Goal: Contribute content: Add original content to the website for others to see

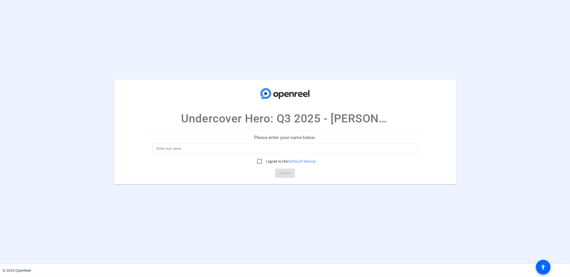
click at [280, 151] on input at bounding box center [285, 149] width 257 height 6
type input "[PERSON_NAME]"
click at [259, 161] on input "I agree to the Terms Of Service" at bounding box center [260, 161] width 10 height 10
checkbox input "true"
click at [283, 172] on span "Continue" at bounding box center [285, 173] width 11 height 8
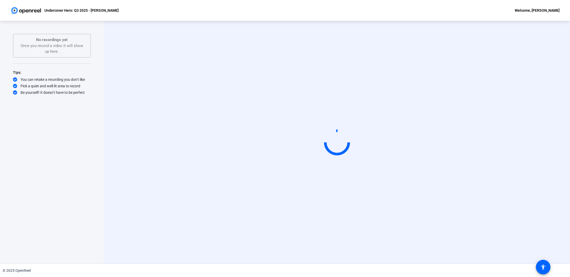
drag, startPoint x: 125, startPoint y: 43, endPoint x: 139, endPoint y: 51, distance: 15.8
click at [139, 51] on div "Start Recording person Hide Overlay flip Flip Camera Camera" at bounding box center [337, 142] width 466 height 243
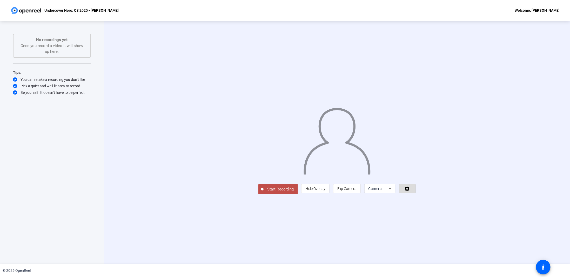
click at [416, 195] on span at bounding box center [408, 188] width 16 height 12
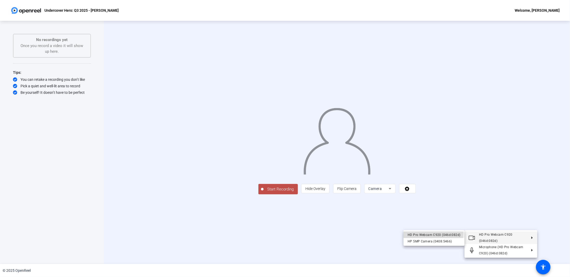
click at [420, 233] on div "HD Pro Webcam C920 (046d:082d)" at bounding box center [434, 235] width 53 height 6
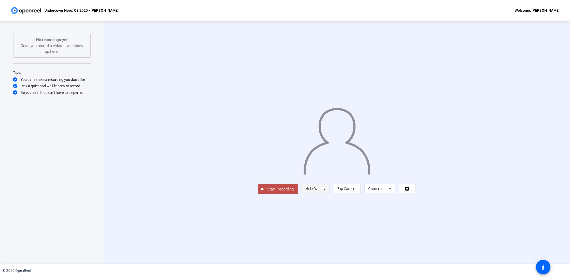
click at [326, 191] on span "Hide Overlay" at bounding box center [316, 189] width 20 height 4
click at [327, 191] on span "Show Overlay" at bounding box center [316, 189] width 22 height 4
click at [411, 191] on icon at bounding box center [408, 188] width 6 height 5
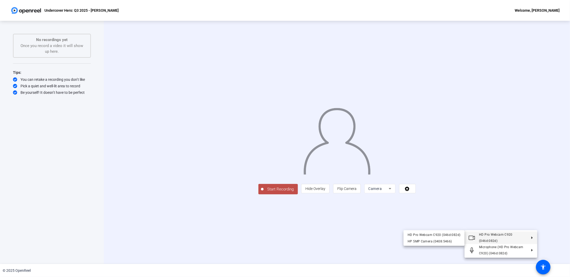
click at [274, 244] on div at bounding box center [285, 138] width 570 height 277
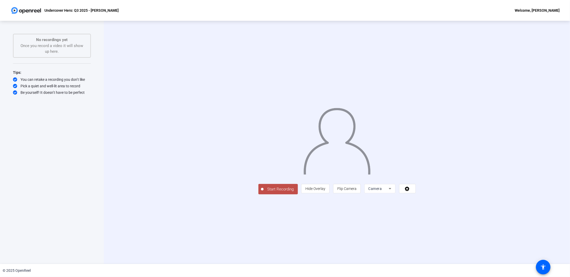
click at [264, 192] on span "Start Recording" at bounding box center [281, 189] width 34 height 6
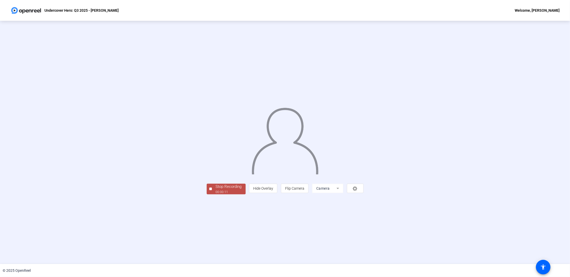
click at [216, 190] on div "Stop Recording" at bounding box center [229, 187] width 26 height 6
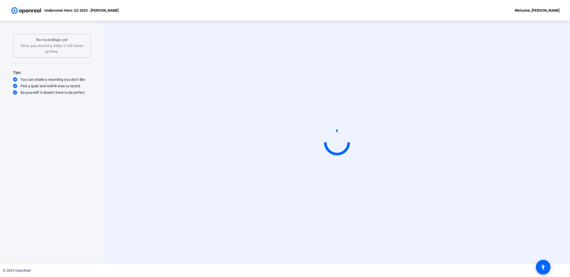
click at [298, 131] on video at bounding box center [337, 143] width 78 height 44
click at [545, 265] on mat-icon "accessibility" at bounding box center [544, 267] width 6 height 6
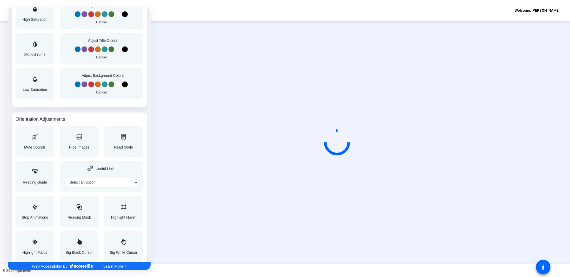
scroll to position [466, 0]
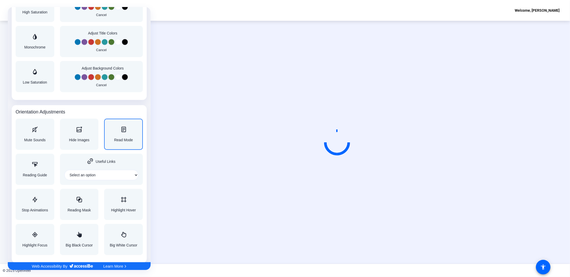
click at [126, 135] on div "Read Mode" at bounding box center [123, 134] width 19 height 15
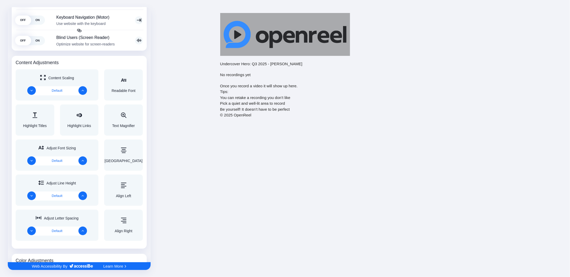
scroll to position [0, 0]
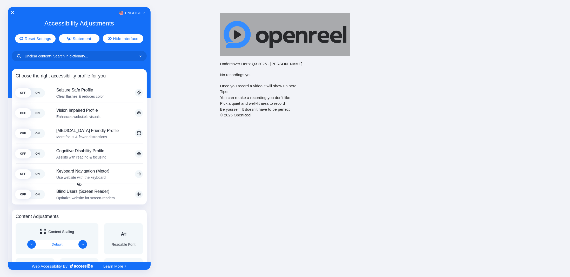
click at [13, 12] on icon "Close Accessibility Interface" at bounding box center [13, 13] width 4 height 4
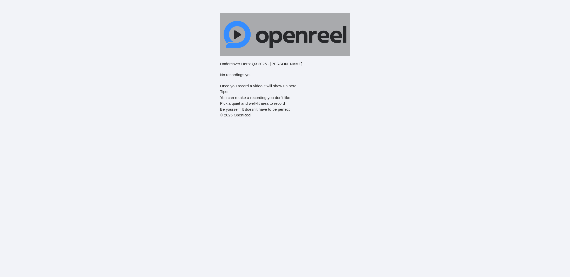
click at [296, 105] on div "Pick a quiet and well-lit area to record" at bounding box center [285, 104] width 130 height 6
click at [263, 32] on img at bounding box center [285, 34] width 130 height 43
click at [252, 88] on div "No recordings yet Once you record a video it will show up here." at bounding box center [285, 80] width 130 height 17
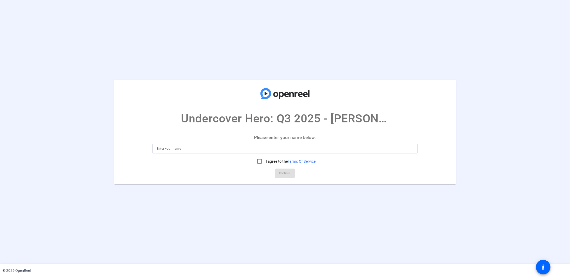
click at [296, 147] on input at bounding box center [285, 149] width 257 height 6
type input "[PERSON_NAME]"
click at [307, 139] on p "Please enter your name below." at bounding box center [285, 137] width 274 height 12
click at [286, 150] on input at bounding box center [285, 149] width 257 height 6
type input "Andrew"
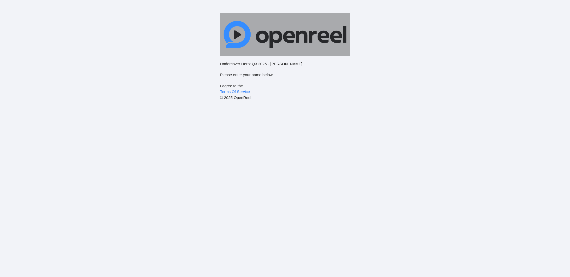
click at [230, 76] on p "Please enter your name below." at bounding box center [285, 75] width 130 height 6
click at [234, 73] on p "Please enter your name below." at bounding box center [285, 75] width 130 height 6
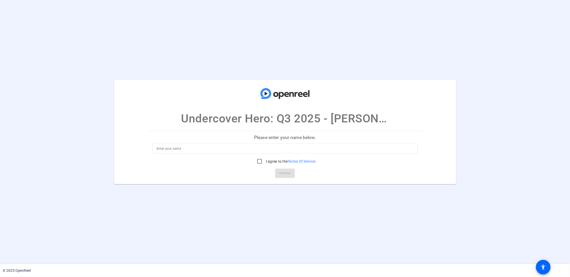
click at [302, 152] on div at bounding box center [285, 149] width 257 height 10
type input "Andrew Hornung"
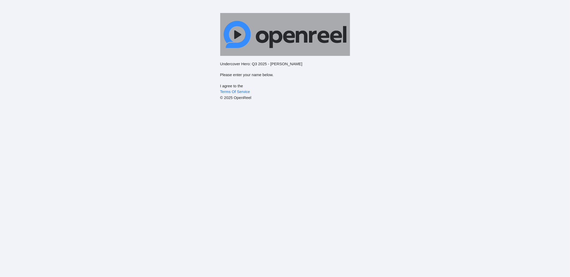
click at [241, 47] on img at bounding box center [285, 34] width 130 height 43
click at [238, 73] on p "Please enter your name below." at bounding box center [285, 75] width 130 height 6
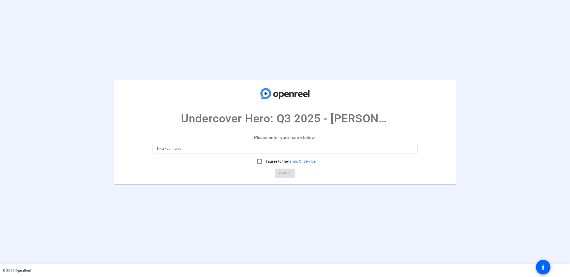
click at [243, 152] on div at bounding box center [285, 149] width 257 height 10
type input "[PERSON_NAME]"
click at [260, 161] on input "I agree to the Terms Of Service" at bounding box center [260, 161] width 10 height 10
checkbox input "true"
click at [285, 174] on span "Continue" at bounding box center [285, 173] width 11 height 8
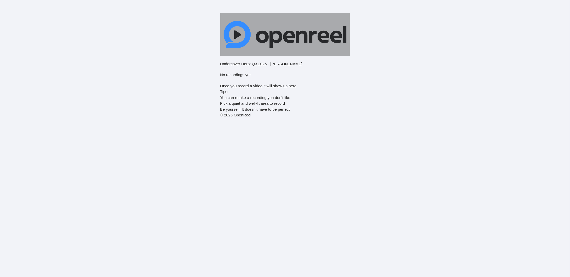
click at [253, 108] on div "Be yourself! It doesn’t have to be perfect" at bounding box center [285, 110] width 130 height 6
click at [238, 36] on img at bounding box center [285, 34] width 130 height 43
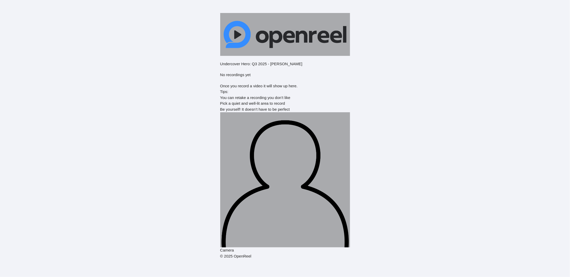
click at [266, 127] on img at bounding box center [285, 179] width 130 height 135
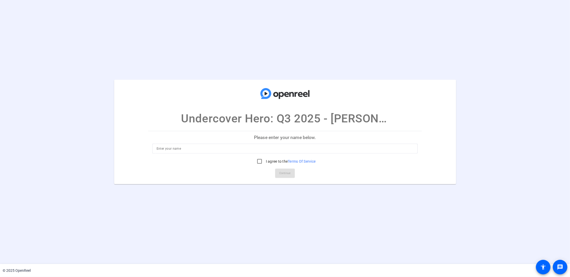
click at [278, 149] on input at bounding box center [285, 149] width 257 height 6
type input "[PERSON_NAME]"
click at [258, 158] on input "I agree to the Terms Of Service" at bounding box center [260, 161] width 10 height 10
checkbox input "true"
click at [281, 171] on span "Continue" at bounding box center [285, 173] width 11 height 8
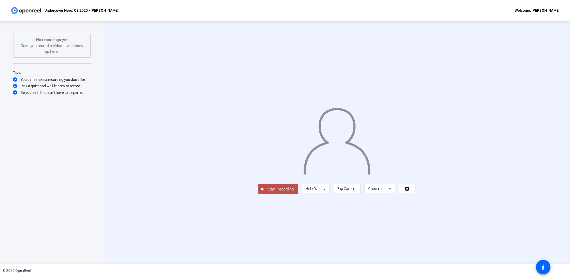
click at [264, 192] on span "Start Recording" at bounding box center [281, 189] width 34 height 6
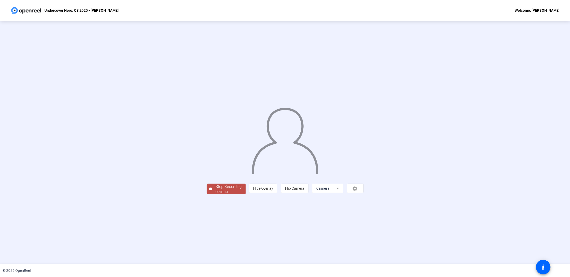
click at [216, 190] on div "Stop Recording" at bounding box center [229, 187] width 26 height 6
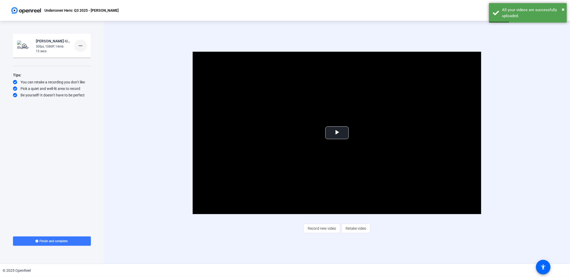
click at [82, 47] on mat-icon "more_horiz" at bounding box center [80, 46] width 6 height 6
click at [91, 57] on span "Delete clip" at bounding box center [88, 57] width 21 height 6
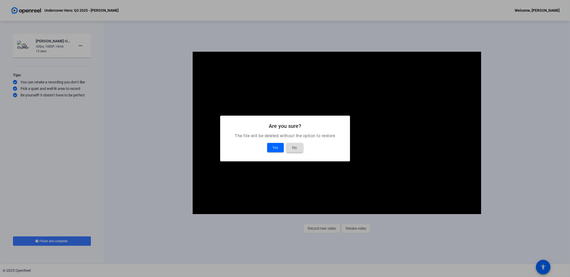
click at [298, 147] on span at bounding box center [295, 147] width 17 height 12
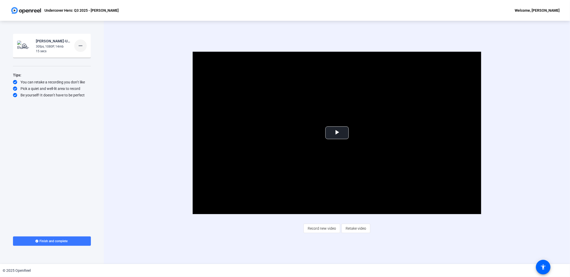
click at [82, 47] on mat-icon "more_horiz" at bounding box center [80, 46] width 6 height 6
click at [92, 64] on span "Retake" at bounding box center [88, 63] width 21 height 6
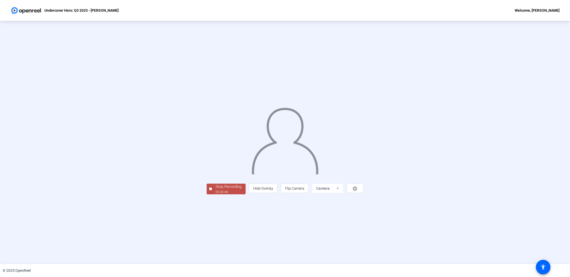
click at [216, 190] on div "Stop Recording" at bounding box center [229, 187] width 26 height 6
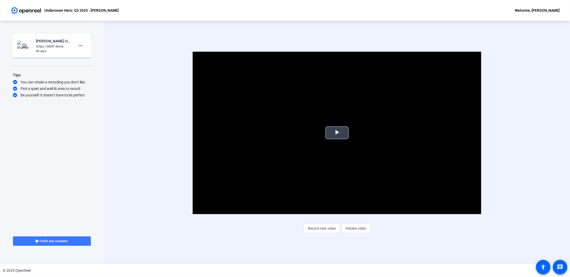
click at [337, 133] on span "Video Player" at bounding box center [337, 133] width 0 height 0
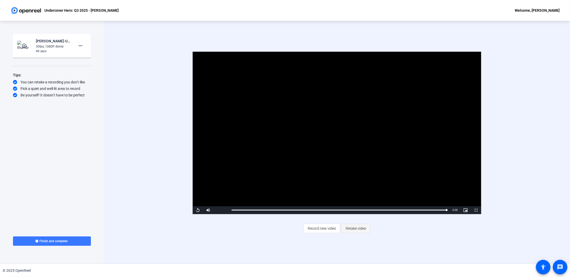
click at [359, 229] on span "Retake video" at bounding box center [356, 228] width 21 height 10
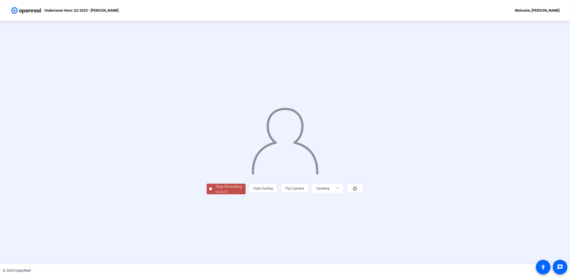
click at [216, 190] on div "Stop Recording" at bounding box center [229, 187] width 26 height 6
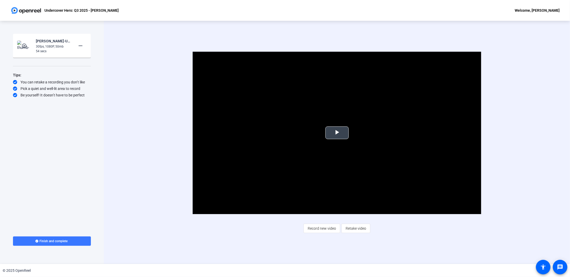
click at [337, 133] on span "Video Player" at bounding box center [337, 133] width 0 height 0
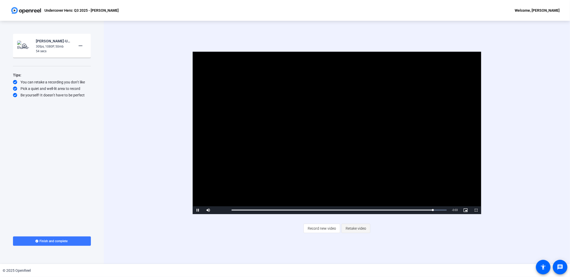
click at [353, 229] on span "Retake video" at bounding box center [356, 228] width 21 height 10
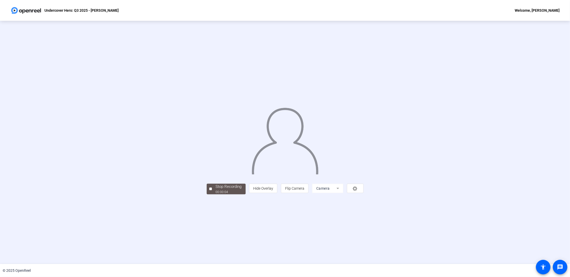
click at [157, 231] on div "Stop Recording 00:00:04 person Hide Overlay flip Flip Camera Camera" at bounding box center [285, 142] width 570 height 243
click at [216, 190] on div "Stop Recording" at bounding box center [229, 187] width 26 height 6
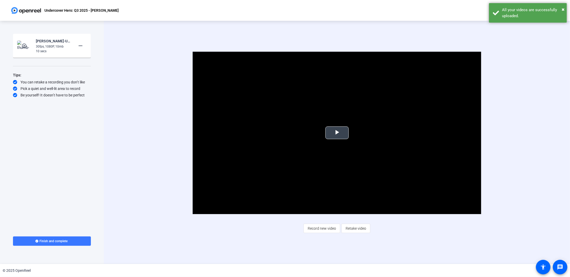
click at [337, 133] on span "Video Player" at bounding box center [337, 133] width 0 height 0
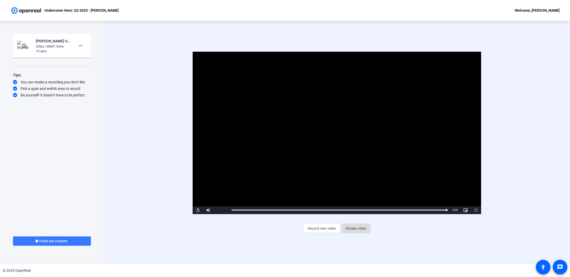
click at [363, 230] on span "Retake video" at bounding box center [356, 228] width 21 height 10
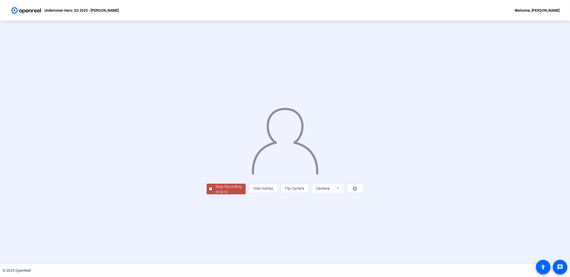
click at [216, 194] on div "00:00:06" at bounding box center [229, 192] width 26 height 5
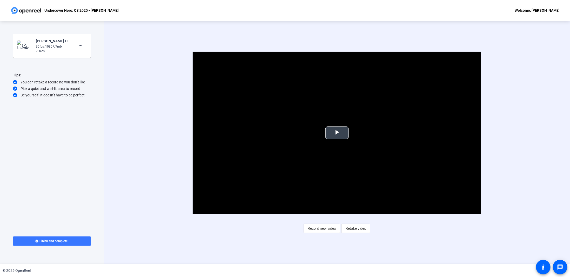
click at [337, 133] on span "Video Player" at bounding box center [337, 133] width 0 height 0
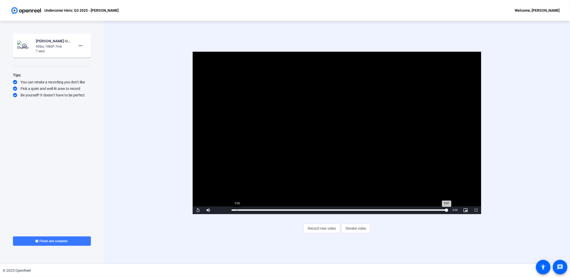
click at [238, 210] on div "0:07" at bounding box center [339, 209] width 215 height 1
click at [198, 210] on span "Video Player" at bounding box center [198, 210] width 10 height 0
click at [363, 229] on span "Retake video" at bounding box center [356, 228] width 21 height 10
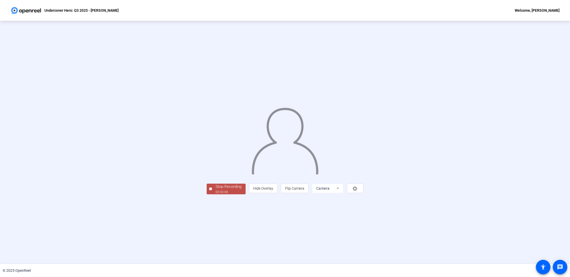
click at [216, 190] on div "Stop Recording" at bounding box center [229, 187] width 26 height 6
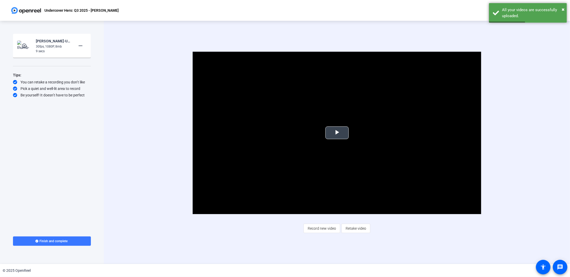
click at [337, 133] on span "Video Player" at bounding box center [337, 133] width 0 height 0
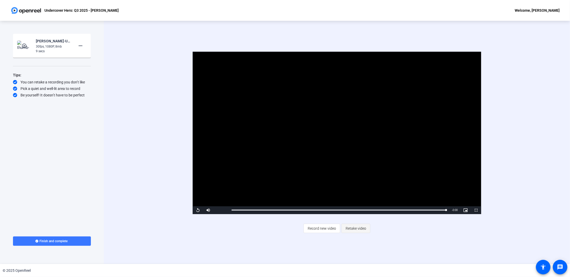
click at [361, 230] on span "Retake video" at bounding box center [356, 228] width 21 height 10
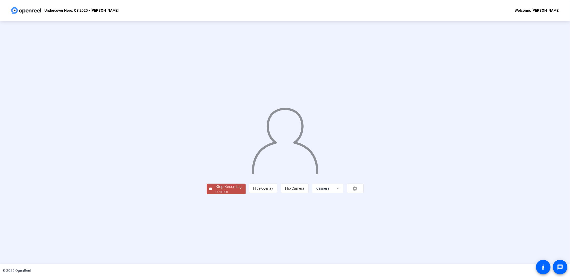
click at [216, 194] on div "00:00:08" at bounding box center [229, 192] width 26 height 5
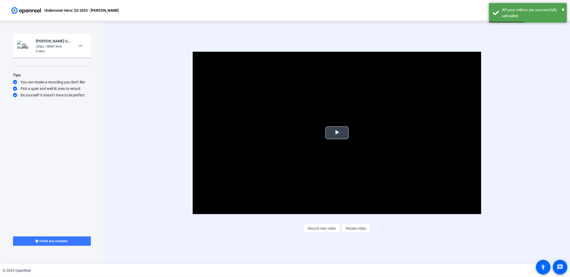
click at [337, 133] on span "Video Player" at bounding box center [337, 133] width 0 height 0
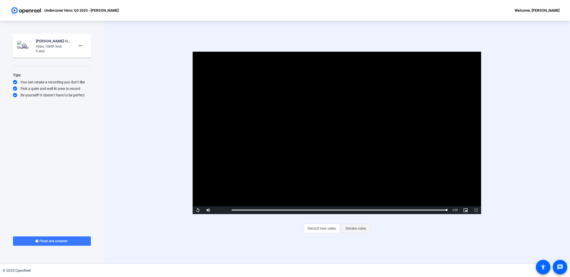
click at [365, 228] on span "Retake video" at bounding box center [356, 228] width 21 height 10
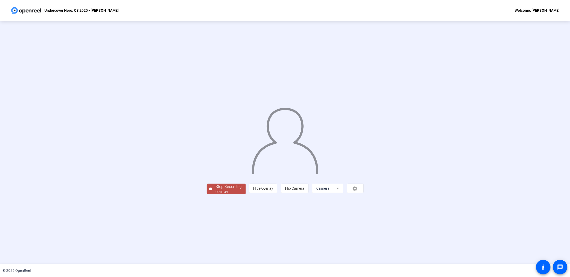
click at [216, 194] on div "00:00:49" at bounding box center [229, 192] width 26 height 5
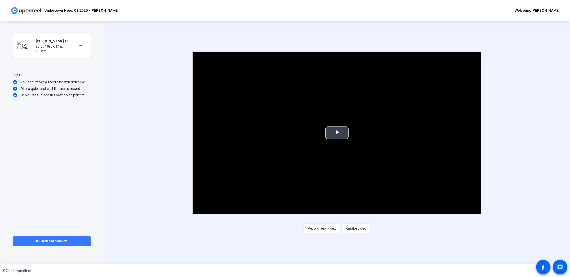
click at [337, 133] on span "Video Player" at bounding box center [337, 133] width 0 height 0
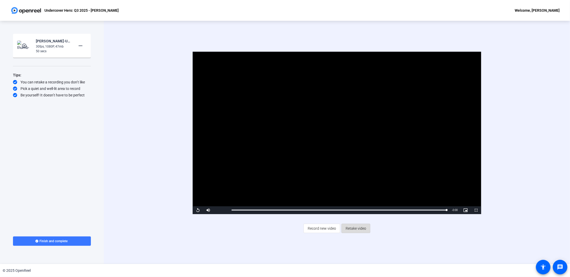
click at [357, 230] on span "Retake video" at bounding box center [356, 228] width 21 height 10
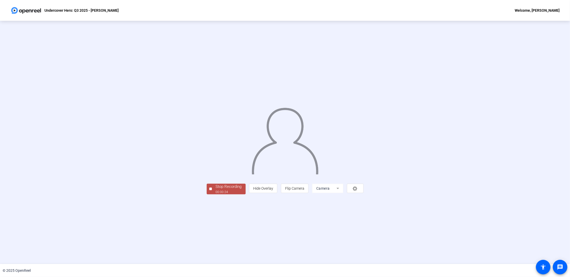
click at [216, 190] on div "Stop Recording" at bounding box center [229, 187] width 26 height 6
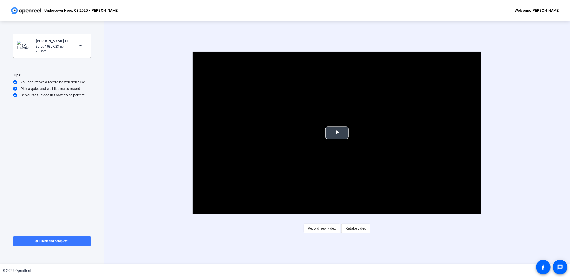
click at [337, 133] on span "Video Player" at bounding box center [337, 133] width 0 height 0
click at [359, 229] on span "Retake video" at bounding box center [356, 228] width 21 height 10
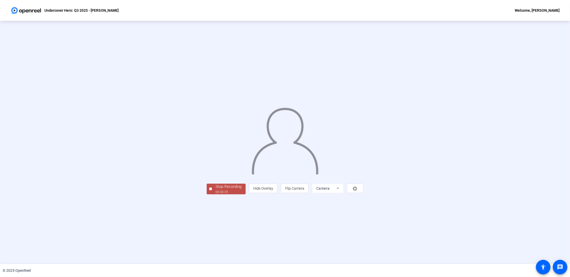
click at [216, 194] on div "00:00:25" at bounding box center [229, 192] width 26 height 5
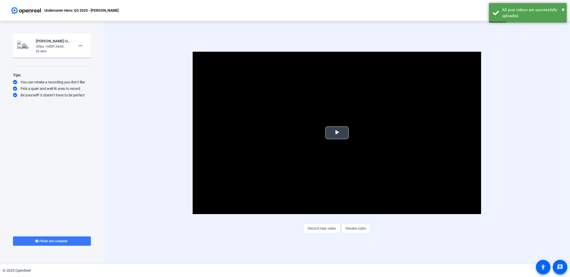
click at [337, 133] on span "Video Player" at bounding box center [337, 133] width 0 height 0
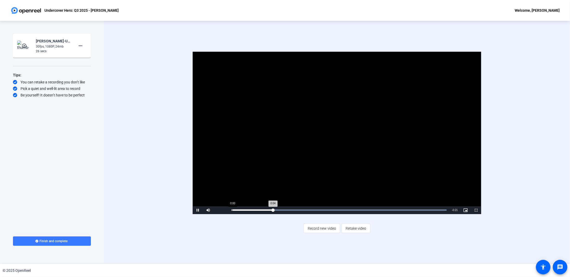
click at [233, 210] on div "0:00" at bounding box center [233, 209] width 0 height 1
click at [357, 228] on span "Retake video" at bounding box center [356, 228] width 21 height 10
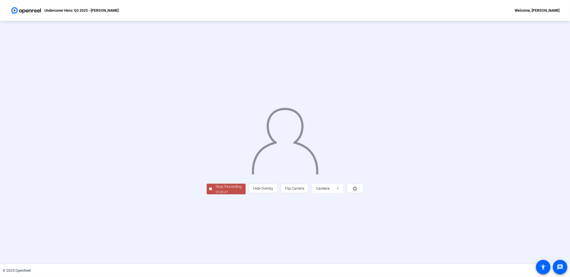
click at [216, 190] on div "Stop Recording" at bounding box center [229, 187] width 26 height 6
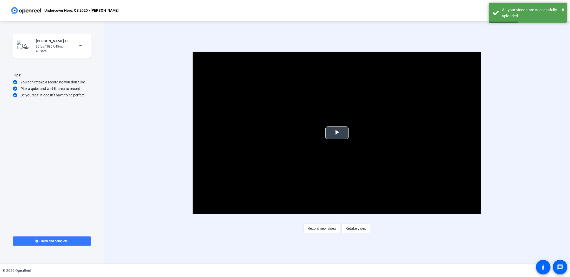
click at [337, 133] on span "Video Player" at bounding box center [337, 133] width 0 height 0
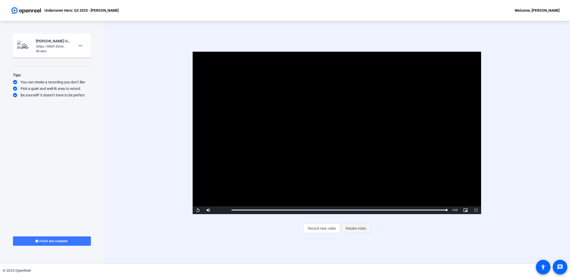
click at [359, 229] on span "Retake video" at bounding box center [356, 228] width 21 height 10
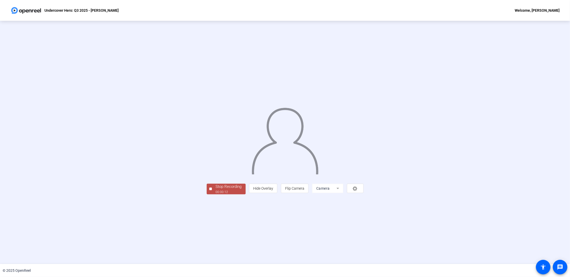
click at [216, 190] on div "Stop Recording" at bounding box center [229, 187] width 26 height 6
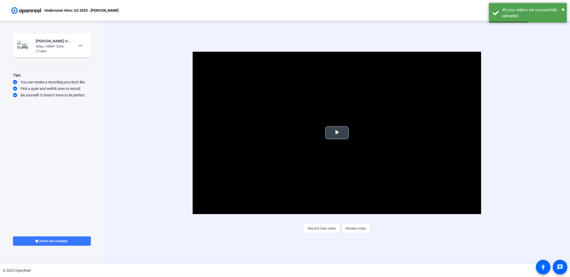
click at [337, 133] on span "Video Player" at bounding box center [337, 133] width 0 height 0
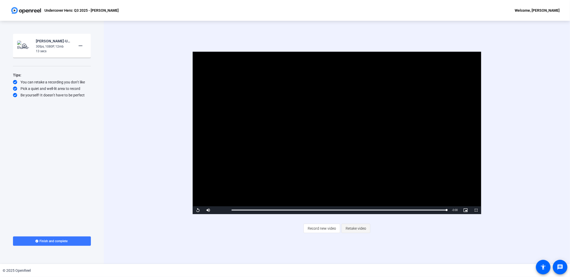
click at [360, 229] on span "Retake video" at bounding box center [356, 228] width 21 height 10
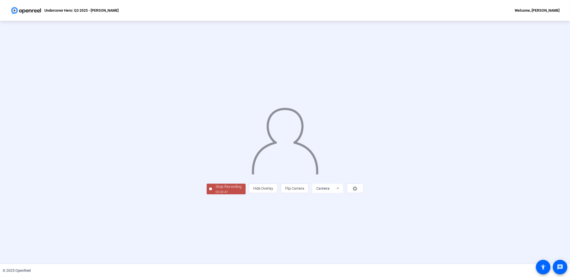
click at [216, 190] on div "Stop Recording" at bounding box center [229, 187] width 26 height 6
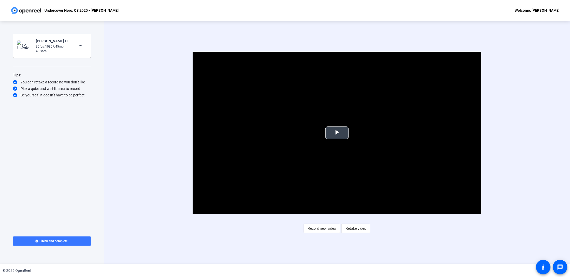
click at [337, 133] on span "Video Player" at bounding box center [337, 133] width 0 height 0
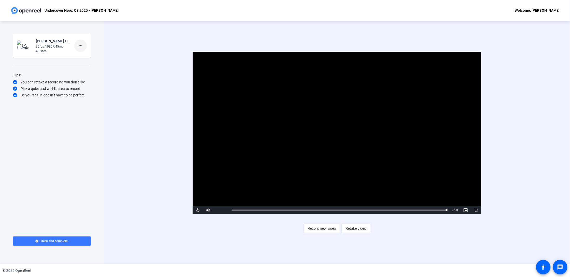
click at [80, 44] on mat-icon "more_horiz" at bounding box center [80, 46] width 6 height 6
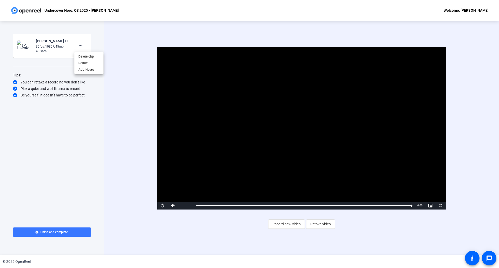
click at [328, 223] on div at bounding box center [249, 134] width 499 height 268
click at [319, 224] on span "Retake video" at bounding box center [320, 224] width 21 height 10
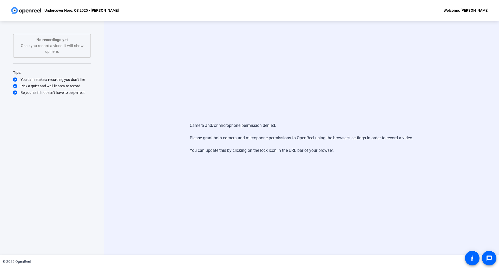
drag, startPoint x: 480, startPoint y: 0, endPoint x: 367, endPoint y: 98, distance: 149.9
click at [367, 98] on div "Camera and/or microphone permission denied. Please grant both camera and microp…" at bounding box center [301, 138] width 395 height 234
drag, startPoint x: 164, startPoint y: 4, endPoint x: 329, endPoint y: 77, distance: 180.6
click at [329, 77] on div "Camera and/or microphone permission denied. Please grant both camera and microp…" at bounding box center [301, 138] width 395 height 234
click at [12, 10] on img at bounding box center [25, 10] width 31 height 10
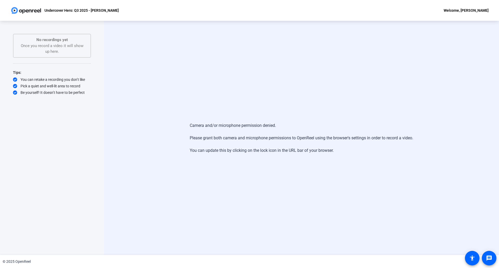
click at [479, 8] on div "Welcome, [PERSON_NAME]" at bounding box center [466, 10] width 45 height 6
click at [64, 46] on div at bounding box center [249, 134] width 499 height 268
click at [475, 258] on mat-icon "accessibility" at bounding box center [472, 258] width 6 height 6
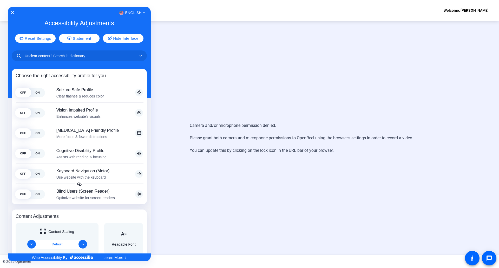
click at [8, 12] on div "English" at bounding box center [79, 12] width 143 height 7
click at [12, 11] on icon "Close Accessibility Interface" at bounding box center [13, 13] width 4 height 4
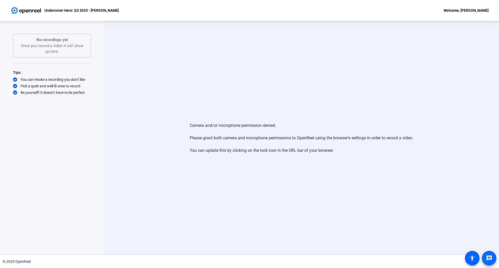
click at [494, 258] on span at bounding box center [489, 258] width 12 height 12
click at [472, 12] on div "Welcome, [PERSON_NAME]" at bounding box center [466, 10] width 45 height 6
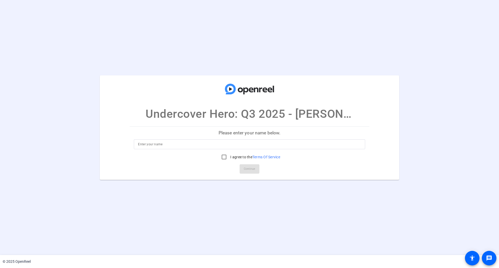
click at [258, 147] on input at bounding box center [249, 144] width 223 height 6
type input "Andrew Hornung"
click at [226, 156] on input "I agree to the Terms Of Service" at bounding box center [224, 157] width 10 height 10
checkbox input "true"
click at [246, 168] on span "Continue" at bounding box center [249, 169] width 11 height 8
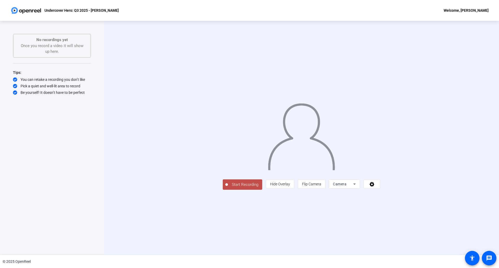
click at [228, 188] on span "Start Recording" at bounding box center [245, 185] width 34 height 6
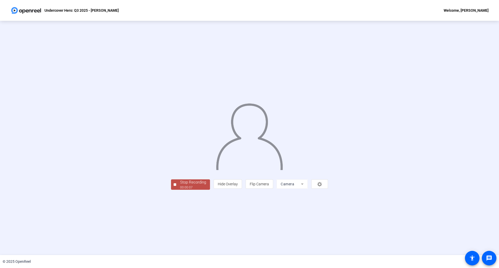
click at [180, 185] on div "Stop Recording" at bounding box center [193, 182] width 26 height 6
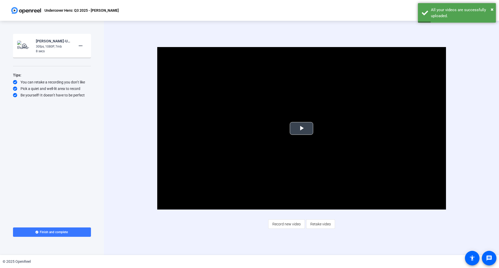
click at [301, 128] on span "Video Player" at bounding box center [301, 128] width 0 height 0
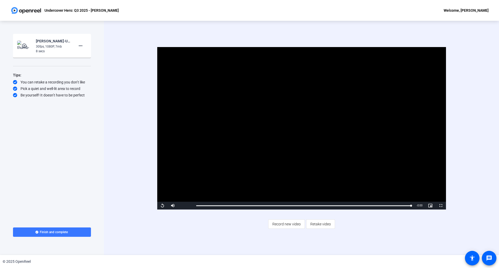
click at [457, 165] on div "Video Player is loading. Play Video Replay Mute Current Time 0:08 / Duration 0:…" at bounding box center [302, 128] width 336 height 162
click at [84, 45] on span at bounding box center [80, 45] width 12 height 12
click at [88, 56] on span "Delete clip" at bounding box center [88, 57] width 21 height 6
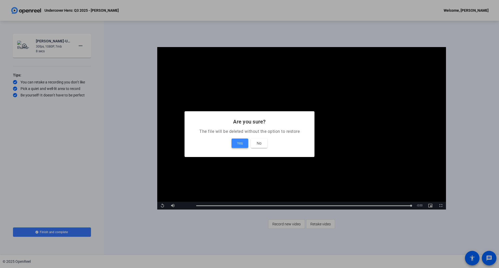
click at [239, 143] on span "Yes" at bounding box center [240, 143] width 6 height 6
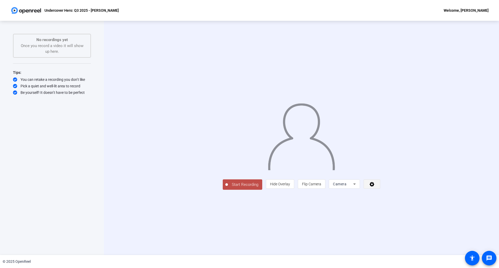
click at [375, 187] on icon at bounding box center [372, 183] width 6 height 5
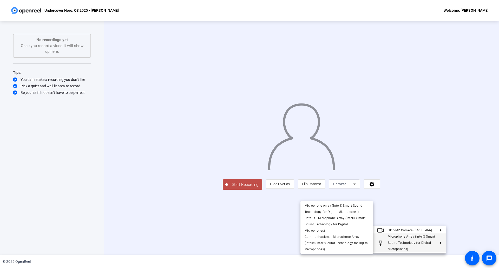
click at [473, 258] on div at bounding box center [249, 134] width 499 height 268
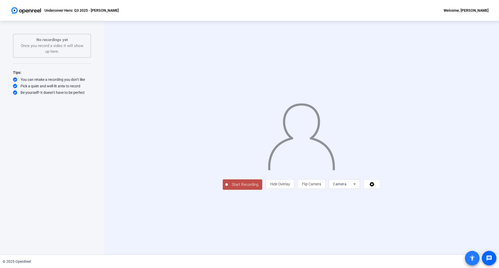
click at [473, 258] on mat-icon "accessibility" at bounding box center [472, 258] width 6 height 6
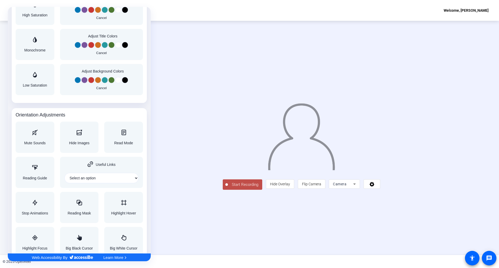
scroll to position [475, 0]
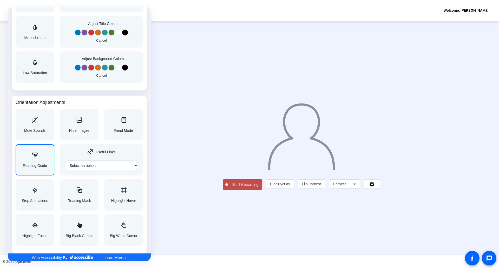
click at [32, 157] on icon "Accessibility Adjustments" at bounding box center [35, 154] width 6 height 5
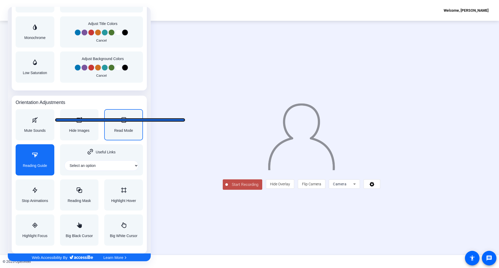
click at [121, 118] on icon "Accessibility Adjustments" at bounding box center [124, 119] width 6 height 5
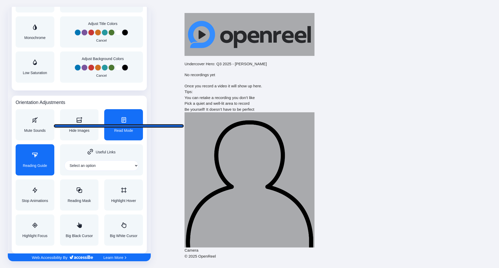
click at [119, 124] on div "Read Mode" at bounding box center [123, 124] width 19 height 15
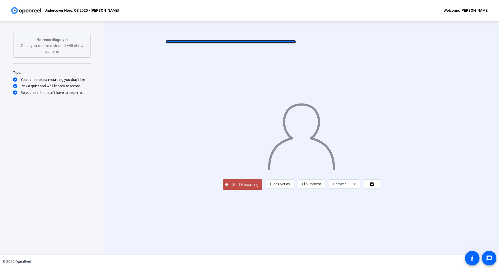
click at [231, 40] on div "Start Recording person Hide Overlay flip Flip Camera Camera" at bounding box center [301, 138] width 395 height 234
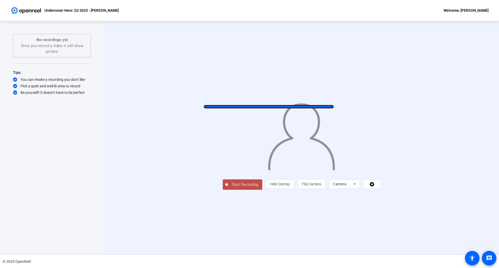
click at [269, 105] on img at bounding box center [301, 134] width 68 height 71
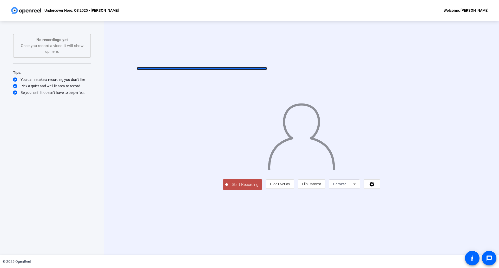
click at [223, 86] on div at bounding box center [301, 130] width 157 height 89
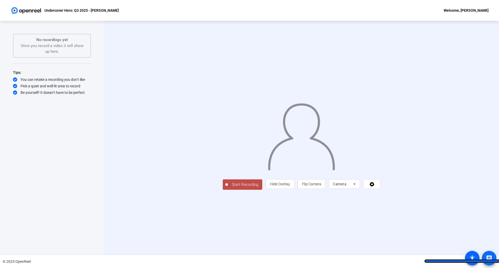
click at [489, 259] on mat-icon "message" at bounding box center [489, 258] width 6 height 6
click at [473, 258] on mat-icon "accessibility" at bounding box center [472, 258] width 6 height 6
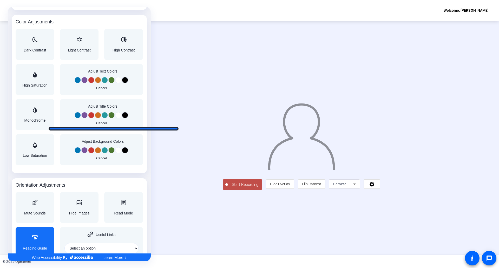
scroll to position [475, 0]
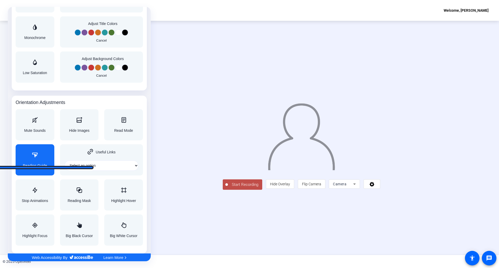
click at [29, 166] on span "Reading Guide" at bounding box center [35, 166] width 24 height 4
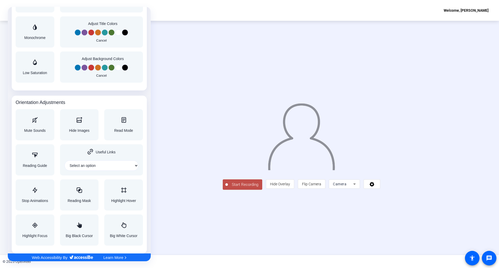
click at [418, 34] on div at bounding box center [249, 134] width 499 height 268
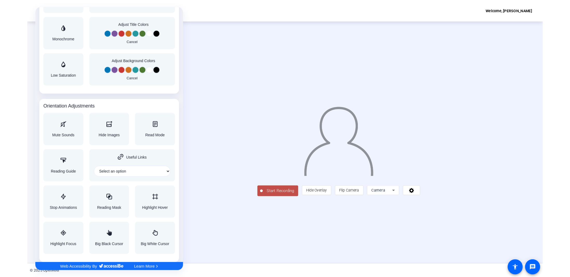
scroll to position [0, 0]
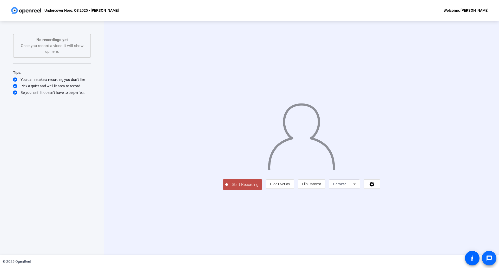
click at [487, 262] on span at bounding box center [489, 258] width 12 height 12
click at [228, 188] on span "Start Recording" at bounding box center [245, 185] width 34 height 6
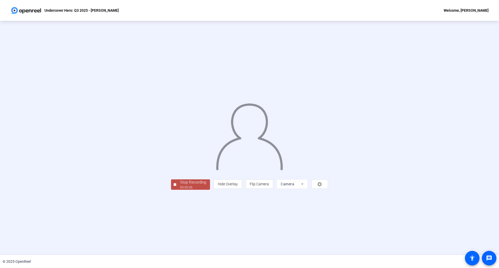
click at [180, 190] on div "00:00:06" at bounding box center [193, 187] width 26 height 5
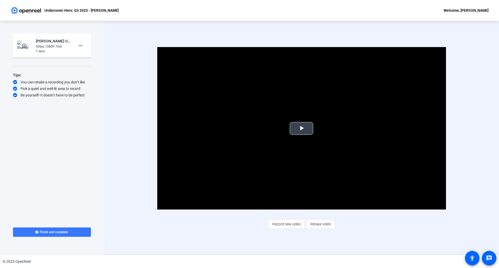
click at [301, 128] on span "Video Player" at bounding box center [301, 128] width 0 height 0
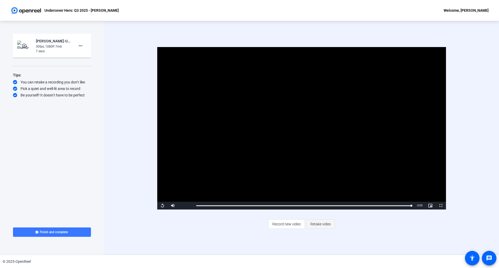
click at [325, 223] on span "Retake video" at bounding box center [320, 224] width 21 height 10
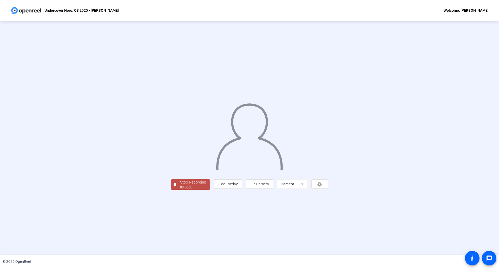
click at [180, 190] on div "00:00:30" at bounding box center [193, 187] width 26 height 5
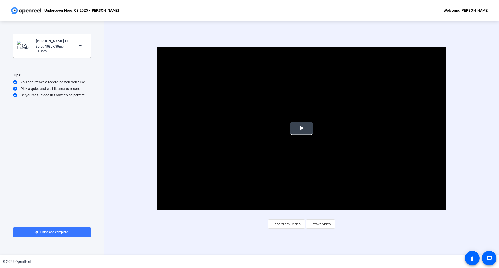
click at [301, 128] on span "Video Player" at bounding box center [301, 128] width 0 height 0
click at [322, 224] on span "Retake video" at bounding box center [320, 224] width 21 height 10
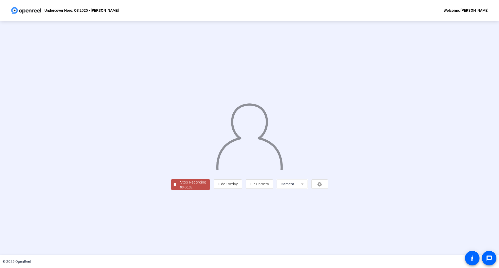
click at [180, 190] on div "00:00:32" at bounding box center [193, 187] width 26 height 5
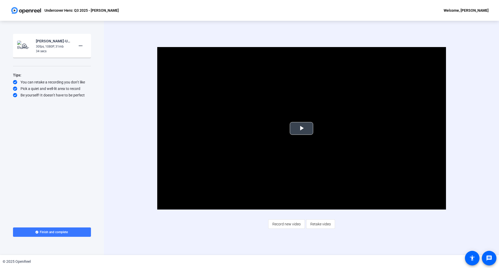
click at [301, 128] on span "Video Player" at bounding box center [301, 128] width 0 height 0
click at [324, 223] on span "Retake video" at bounding box center [320, 224] width 21 height 10
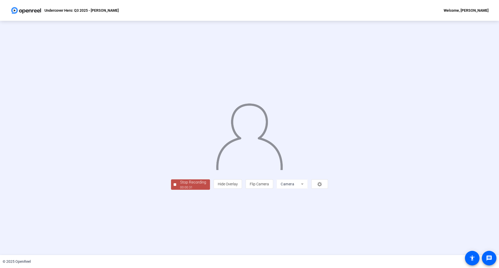
click at [180, 190] on div "00:00:31" at bounding box center [193, 187] width 26 height 5
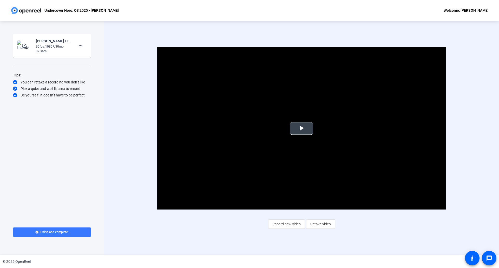
click at [301, 128] on span "Video Player" at bounding box center [301, 128] width 0 height 0
click at [326, 222] on span "Retake video" at bounding box center [320, 224] width 21 height 10
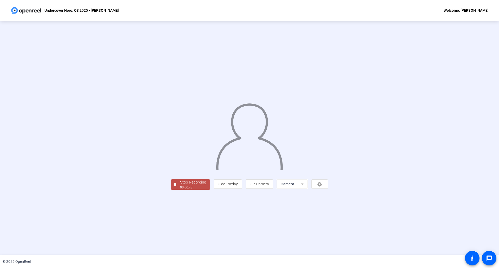
click at [180, 190] on div "00:00:43" at bounding box center [193, 187] width 26 height 5
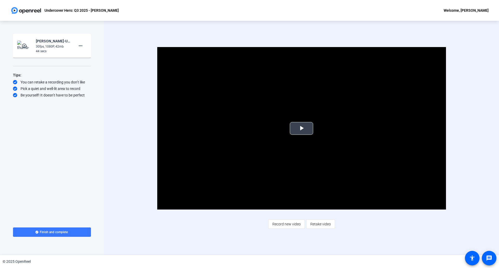
drag, startPoint x: 306, startPoint y: 130, endPoint x: 301, endPoint y: 127, distance: 5.2
click at [301, 128] on span "Video Player" at bounding box center [301, 128] width 0 height 0
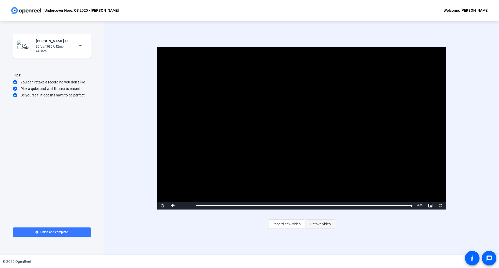
click at [317, 222] on span "Retake video" at bounding box center [320, 224] width 21 height 10
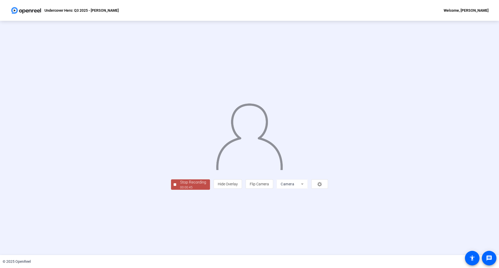
click at [180, 185] on div "Stop Recording" at bounding box center [193, 182] width 26 height 6
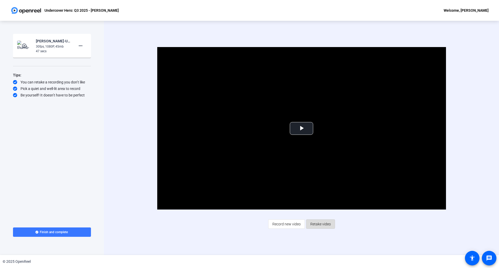
click at [317, 222] on span "Retake video" at bounding box center [320, 224] width 21 height 10
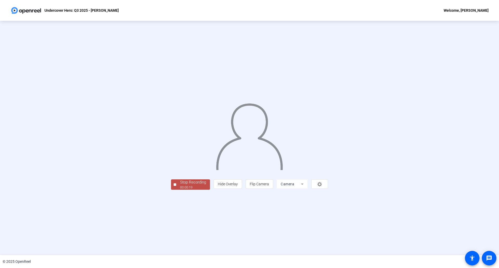
click at [180, 190] on div "00:00:19" at bounding box center [193, 187] width 26 height 5
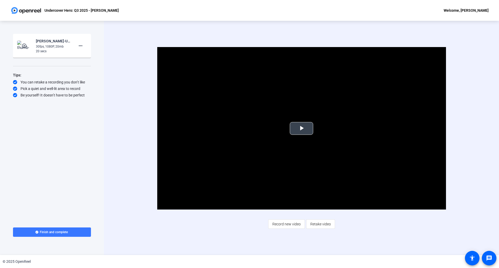
click at [301, 128] on span "Video Player" at bounding box center [301, 128] width 0 height 0
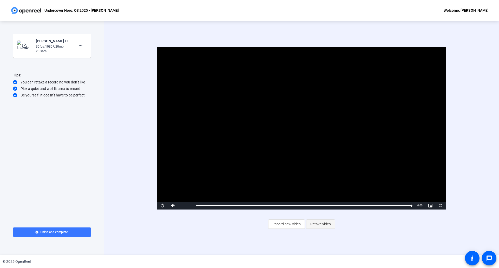
click at [325, 224] on span "Retake video" at bounding box center [320, 224] width 21 height 10
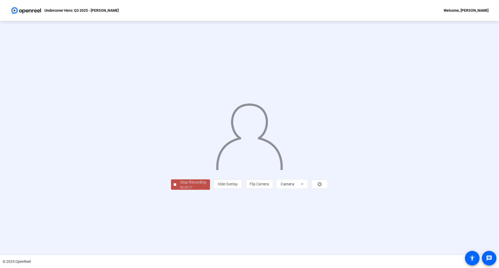
click at [180, 185] on div "Stop Recording" at bounding box center [193, 182] width 26 height 6
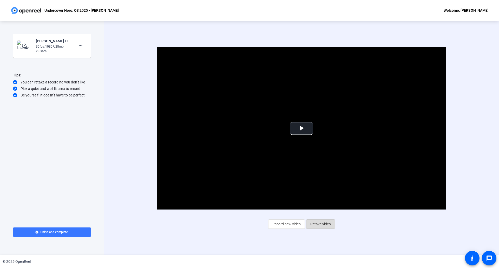
click at [317, 224] on span "Retake video" at bounding box center [320, 224] width 21 height 10
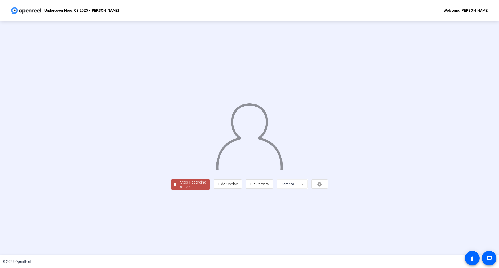
click at [180, 190] on div "00:00:13" at bounding box center [193, 187] width 26 height 5
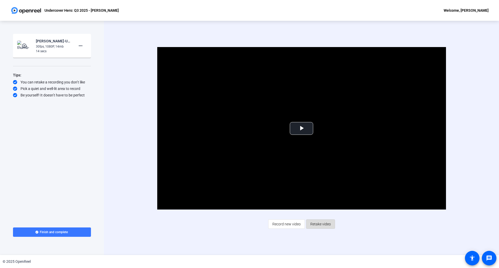
click at [320, 224] on span "Retake video" at bounding box center [320, 224] width 21 height 10
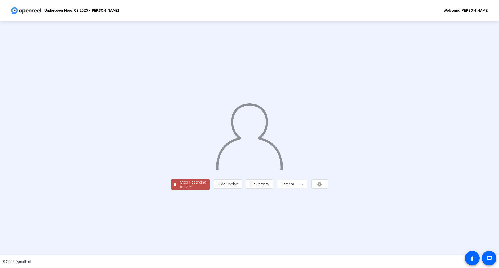
click at [180, 185] on div "Stop Recording" at bounding box center [193, 182] width 26 height 6
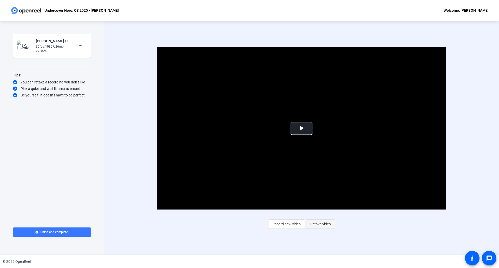
click at [322, 225] on span "Retake video" at bounding box center [320, 224] width 21 height 10
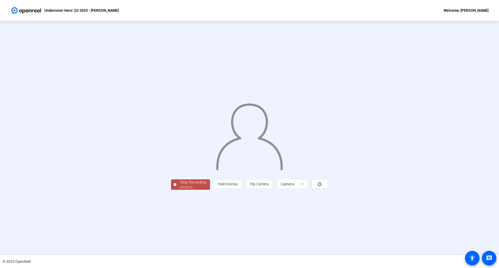
click at [180, 185] on div "Stop Recording" at bounding box center [193, 182] width 26 height 6
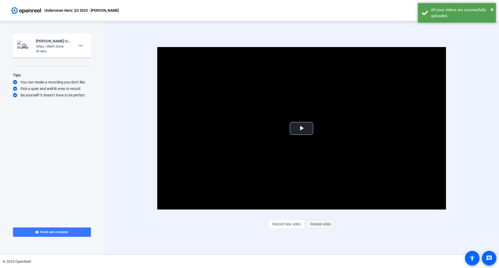
click at [323, 224] on span "Retake video" at bounding box center [320, 224] width 21 height 10
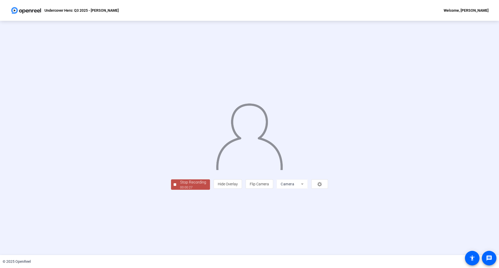
click at [180, 190] on div "00:00:27" at bounding box center [193, 187] width 26 height 5
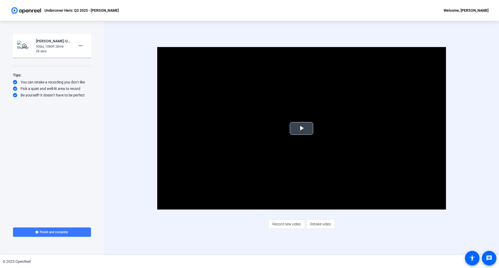
click at [301, 128] on span "Video Player" at bounding box center [301, 128] width 0 height 0
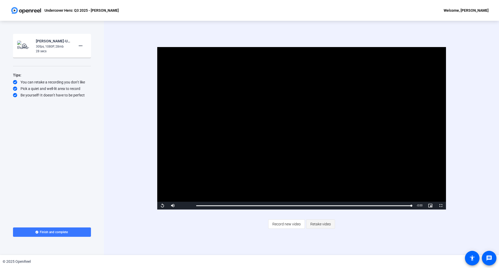
click at [323, 221] on span "Retake video" at bounding box center [320, 224] width 21 height 10
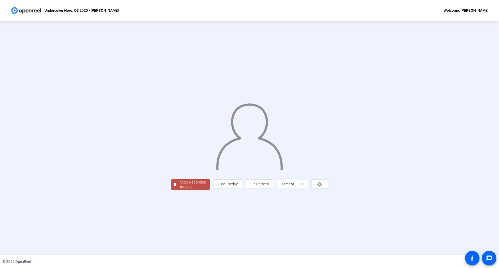
click at [180, 190] on div "00:00:42" at bounding box center [193, 187] width 26 height 5
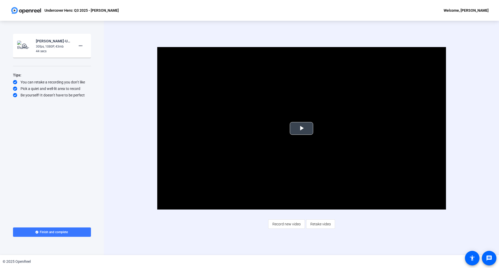
click at [301, 128] on span "Video Player" at bounding box center [301, 128] width 0 height 0
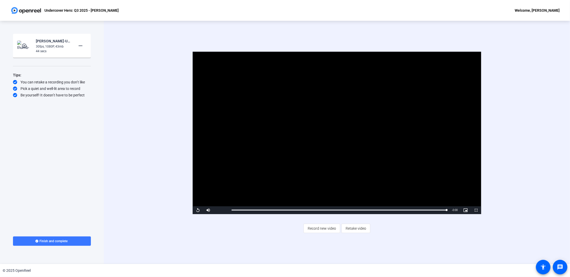
click at [345, 126] on video "Video Player" at bounding box center [337, 133] width 289 height 162
click at [327, 126] on video "Video Player" at bounding box center [337, 133] width 289 height 162
drag, startPoint x: 247, startPoint y: 210, endPoint x: 229, endPoint y: 213, distance: 17.8
click at [229, 213] on div "Play Mute Current Time 0:00 / Duration 0:43 Loaded : 100.00% 0:00 0:00 Stream T…" at bounding box center [337, 210] width 289 height 8
click at [232, 210] on div "Loaded : 100.00% 0:00 0:43" at bounding box center [339, 209] width 215 height 1
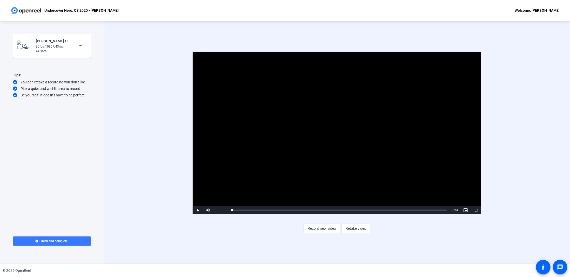
click at [333, 122] on video "Video Player" at bounding box center [337, 133] width 289 height 162
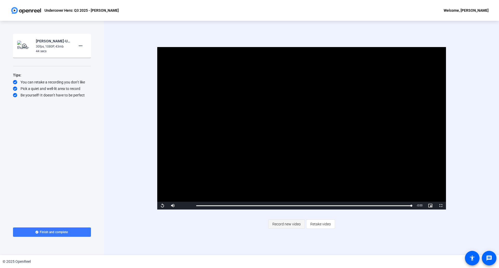
click at [281, 226] on span "Record new video" at bounding box center [286, 224] width 28 height 10
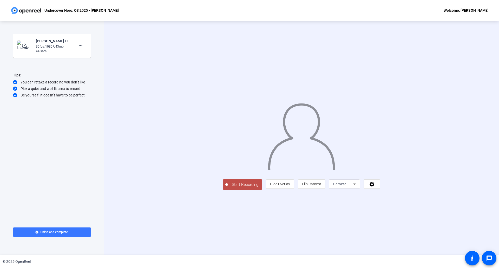
click at [223, 190] on button "Start Recording" at bounding box center [242, 184] width 39 height 10
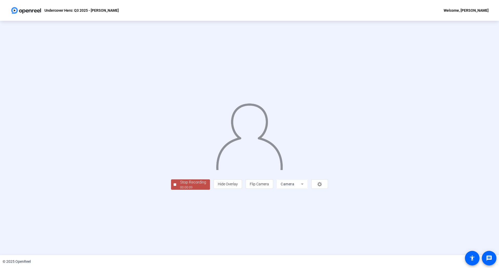
click at [180, 190] on div "00:00:09" at bounding box center [193, 187] width 26 height 5
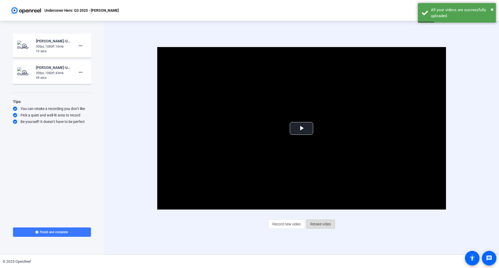
click at [323, 222] on span "Retake video" at bounding box center [320, 224] width 21 height 10
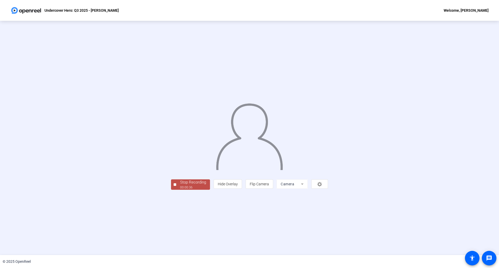
click at [180, 190] on div "00:00:36" at bounding box center [193, 187] width 26 height 5
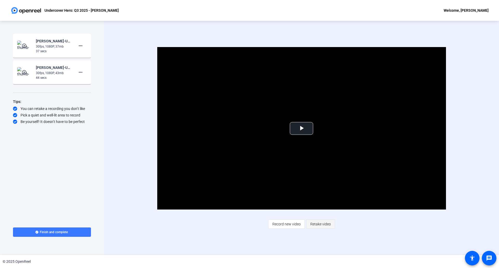
click at [315, 225] on span "Retake video" at bounding box center [320, 224] width 21 height 10
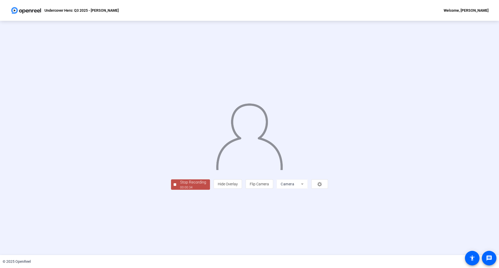
click at [180, 190] on div "00:00:34" at bounding box center [193, 187] width 26 height 5
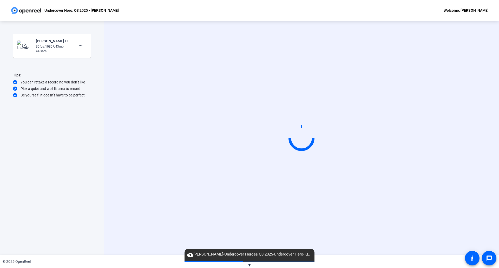
drag, startPoint x: 120, startPoint y: 222, endPoint x: 107, endPoint y: 192, distance: 33.1
click at [107, 192] on div "Start Recording" at bounding box center [301, 138] width 395 height 234
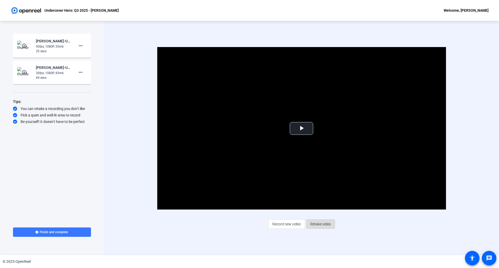
click at [319, 221] on span "Retake video" at bounding box center [320, 224] width 21 height 10
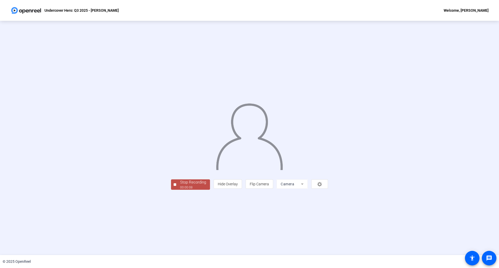
click at [180, 190] on div "00:00:08" at bounding box center [193, 187] width 26 height 5
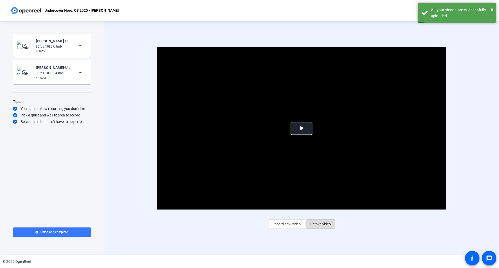
click at [320, 224] on span "Retake video" at bounding box center [320, 224] width 21 height 10
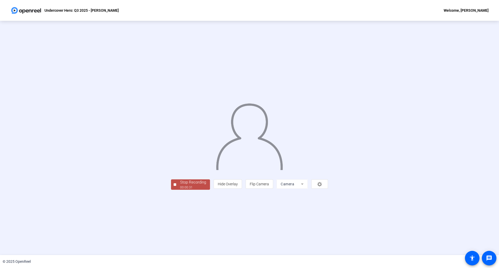
click at [180, 190] on div "00:00:31" at bounding box center [193, 187] width 26 height 5
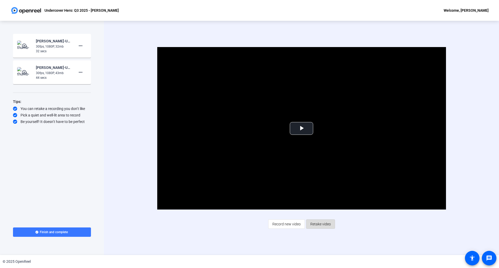
click at [328, 222] on span "Retake video" at bounding box center [320, 224] width 21 height 10
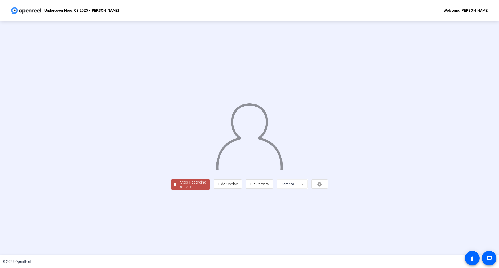
click at [180, 190] on div "00:00:30" at bounding box center [193, 187] width 26 height 5
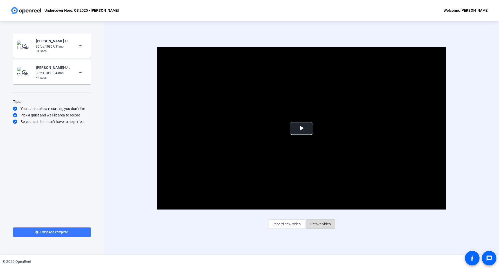
click at [322, 223] on span "Retake video" at bounding box center [320, 224] width 21 height 10
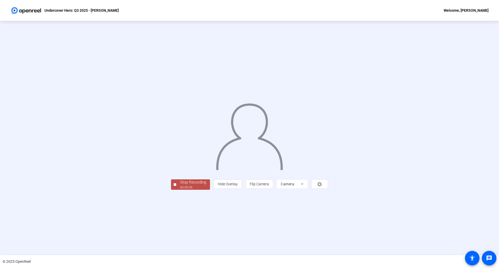
click at [180, 190] on div "00:00:06" at bounding box center [193, 187] width 26 height 5
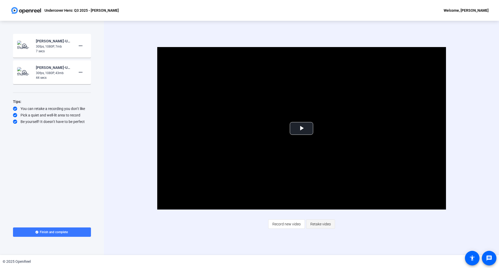
click at [322, 221] on span "Retake video" at bounding box center [320, 224] width 21 height 10
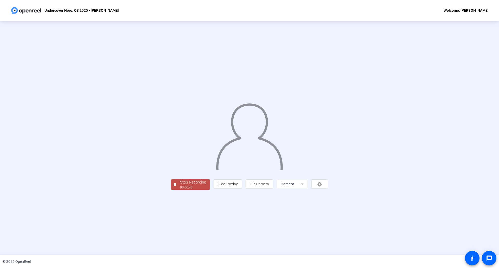
click at [180, 190] on div "00:00:45" at bounding box center [193, 187] width 26 height 5
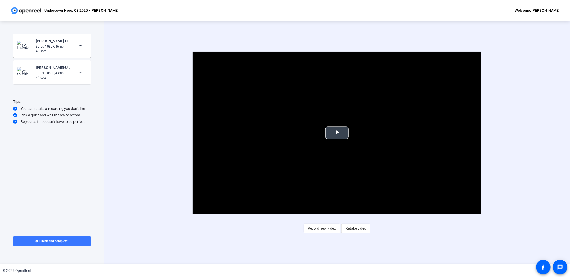
click at [337, 133] on span "Video Player" at bounding box center [337, 133] width 0 height 0
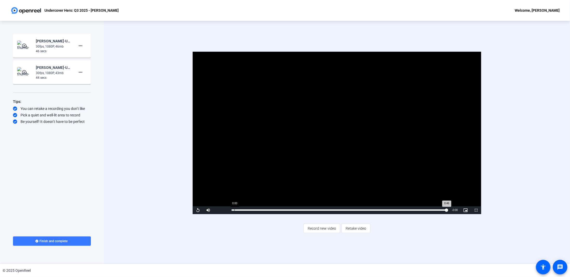
click at [234, 210] on div "0:46" at bounding box center [339, 209] width 215 height 1
click at [197, 210] on span "Video Player" at bounding box center [198, 210] width 10 height 0
click at [199, 210] on span "Video Player" at bounding box center [198, 210] width 10 height 0
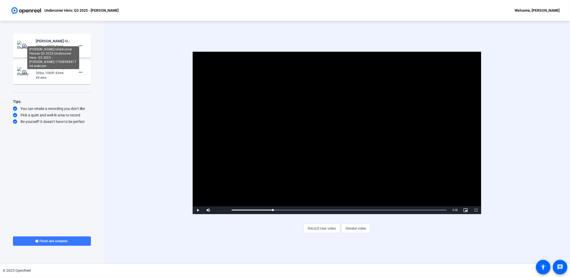
click at [52, 46] on div "[PERSON_NAME]-Undercover Heroes Q3 2025-Undercover Hero- Q3 2025 - [PERSON_NAME…" at bounding box center [53, 57] width 52 height 23
click at [82, 45] on mat-icon "more_horiz" at bounding box center [80, 46] width 6 height 6
click at [62, 45] on div at bounding box center [285, 138] width 570 height 277
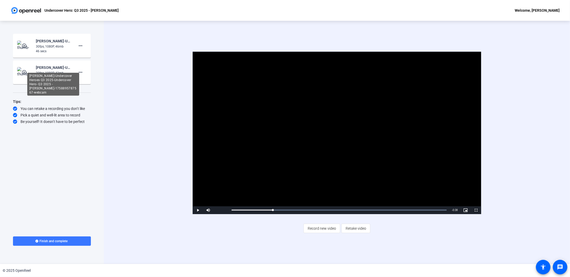
click at [50, 68] on div "[PERSON_NAME]-Undercover Heroes Q3 2025-Undercover Hero- Q3 2025 - [PERSON_NAME…" at bounding box center [53, 67] width 35 height 6
click at [51, 45] on div "30fps, 1080P, 46mb" at bounding box center [53, 46] width 35 height 5
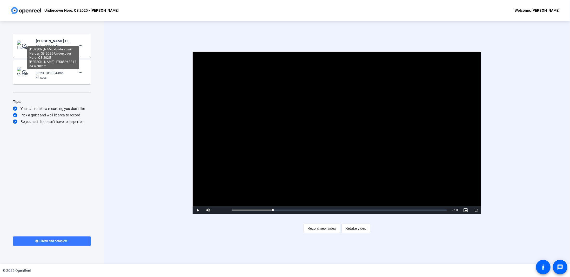
click at [48, 43] on div "[PERSON_NAME]-Undercover Heroes Q3 2025-Undercover Hero- Q3 2025 - [PERSON_NAME…" at bounding box center [53, 41] width 35 height 6
click at [65, 41] on div "[PERSON_NAME]-Undercover Heroes Q3 2025-Undercover Hero- Q3 2025 - [PERSON_NAME…" at bounding box center [53, 41] width 35 height 6
click at [81, 45] on mat-icon "more_horiz" at bounding box center [80, 46] width 6 height 6
click at [53, 45] on div at bounding box center [285, 138] width 570 height 277
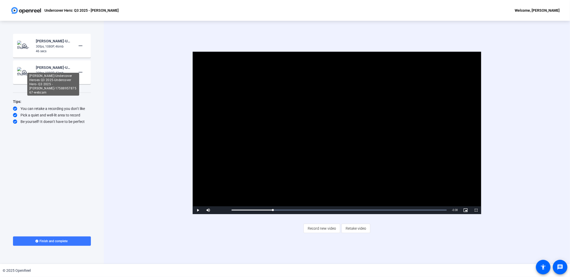
click at [56, 73] on div "[PERSON_NAME]-Undercover Heroes Q3 2025-Undercover Hero- Q3 2025 - [PERSON_NAME…" at bounding box center [53, 84] width 52 height 23
click at [57, 68] on div "[PERSON_NAME]-Undercover Heroes Q3 2025-Undercover Hero- Q3 2025 - [PERSON_NAME…" at bounding box center [53, 67] width 35 height 6
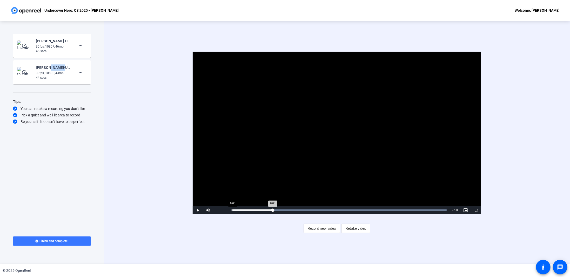
click at [233, 210] on div "0:00" at bounding box center [233, 209] width 0 height 1
click at [200, 210] on span "Video Player" at bounding box center [198, 210] width 10 height 0
drag, startPoint x: 447, startPoint y: 210, endPoint x: 463, endPoint y: 218, distance: 18.1
click at [463, 218] on div "Video Player is loading. Play Video Play Mute 98% Current Time 0:46 / Duration …" at bounding box center [337, 142] width 397 height 181
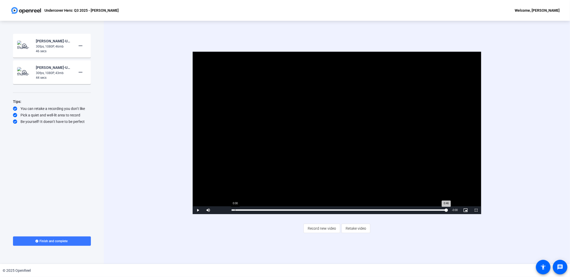
click at [235, 210] on div "Loaded : 100.00% 0:00 0:46" at bounding box center [339, 209] width 215 height 1
drag, startPoint x: 236, startPoint y: 210, endPoint x: 225, endPoint y: 212, distance: 11.0
click at [225, 212] on div "Play Mute 100% Current Time 0:00 / Duration 0:46 Loaded : 100.00% 0:00 0:00 Str…" at bounding box center [337, 210] width 289 height 8
click at [446, 209] on div "Loaded : 100.00% 0:46 0:00" at bounding box center [339, 210] width 220 height 8
click at [232, 208] on div "Loaded : 100.00% 0:00 0:46" at bounding box center [339, 210] width 220 height 8
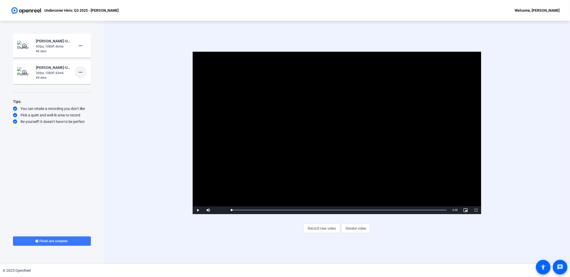
click at [80, 72] on mat-icon "more_horiz" at bounding box center [80, 72] width 6 height 6
click at [87, 82] on span "Delete clip" at bounding box center [88, 83] width 21 height 6
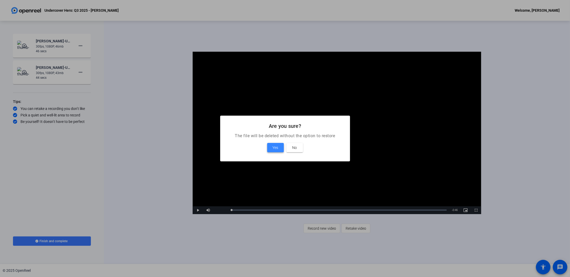
click at [274, 148] on span "Yes" at bounding box center [276, 147] width 6 height 6
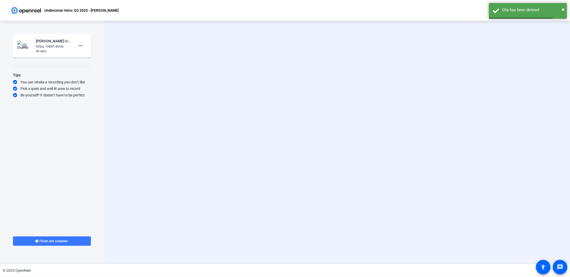
click at [44, 44] on div "30fps, 1080P, 46mb" at bounding box center [53, 46] width 35 height 5
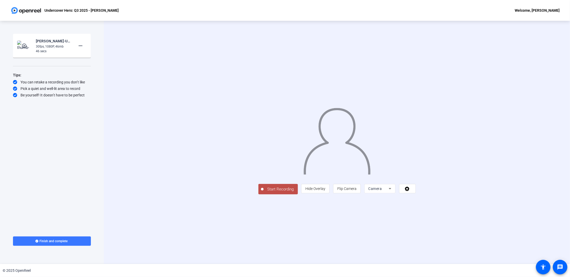
click at [49, 45] on div "30fps, 1080P, 46mb" at bounding box center [53, 46] width 35 height 5
click at [45, 40] on div "[PERSON_NAME]-Undercover Heroes Q3 2025-Undercover Hero- Q3 2025 - [PERSON_NAME…" at bounding box center [53, 41] width 35 height 6
click at [84, 49] on span at bounding box center [80, 45] width 12 height 12
click at [49, 43] on div at bounding box center [285, 138] width 570 height 277
click at [25, 42] on img at bounding box center [24, 46] width 15 height 10
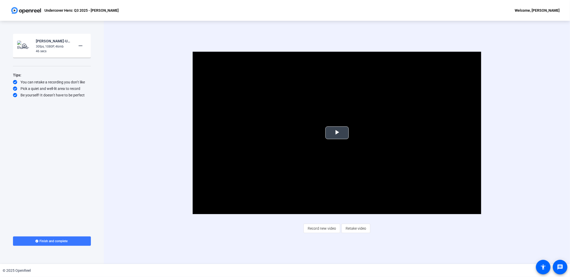
click at [337, 133] on span "Video Player" at bounding box center [337, 133] width 0 height 0
click at [55, 240] on span "Finish and complete" at bounding box center [54, 241] width 28 height 4
